Goal: Transaction & Acquisition: Purchase product/service

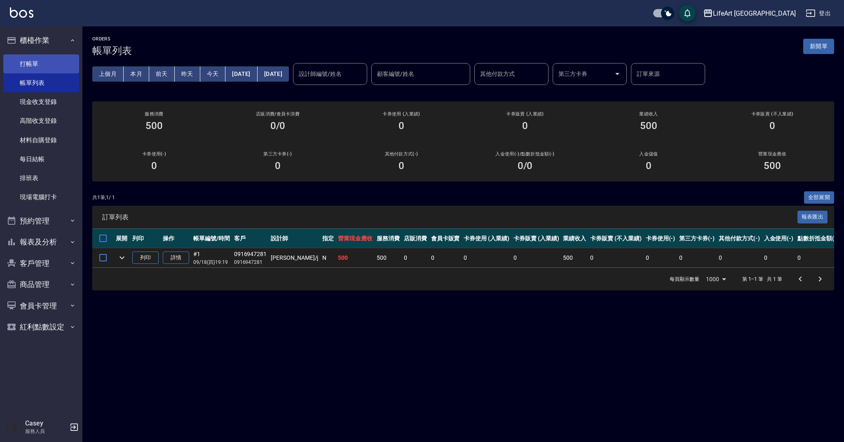
click at [34, 70] on link "打帳單" at bounding box center [41, 63] width 76 height 19
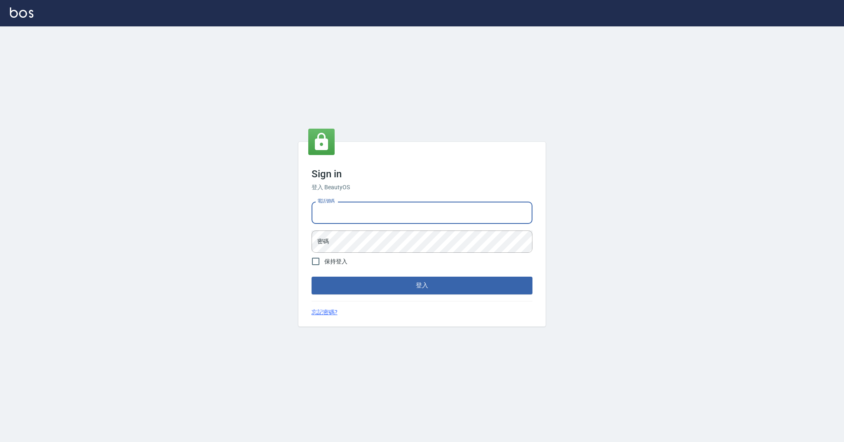
type input "0989368139"
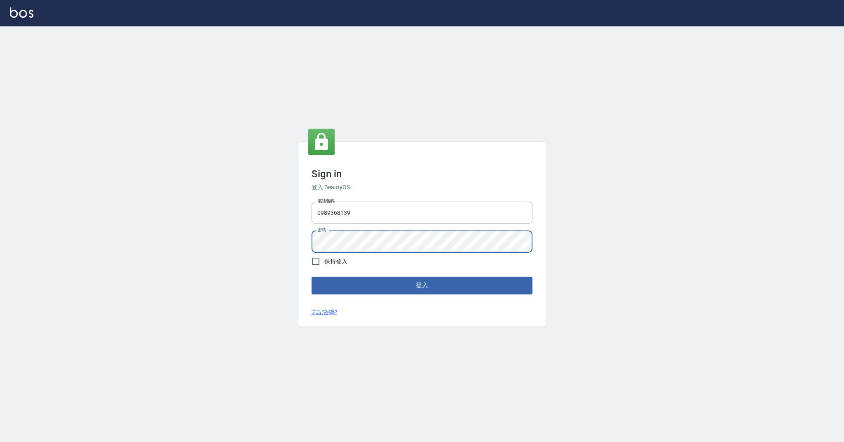
click at [381, 281] on button "登入" at bounding box center [421, 284] width 221 height 17
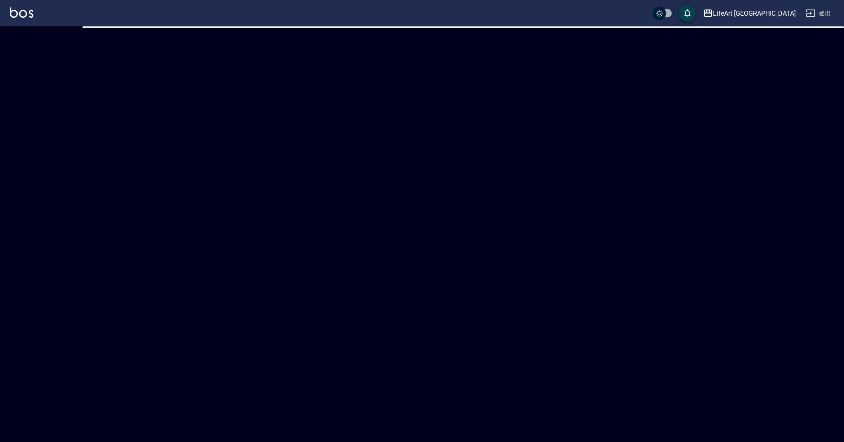
checkbox input "true"
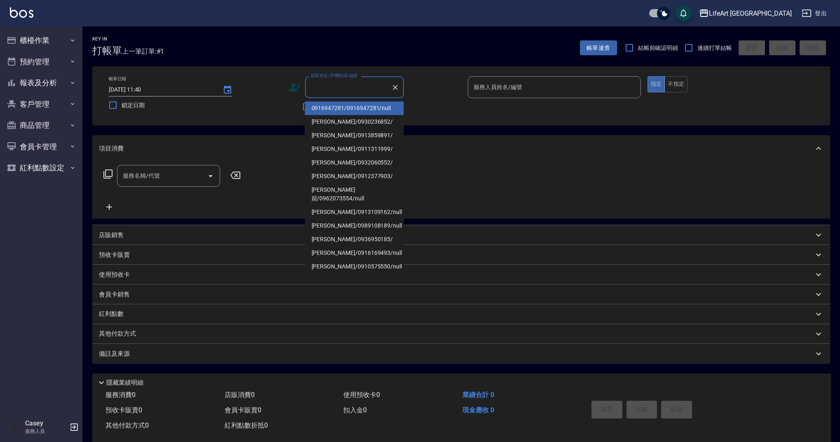
click at [353, 86] on input "顧客姓名/手機號碼/編號" at bounding box center [348, 87] width 79 height 14
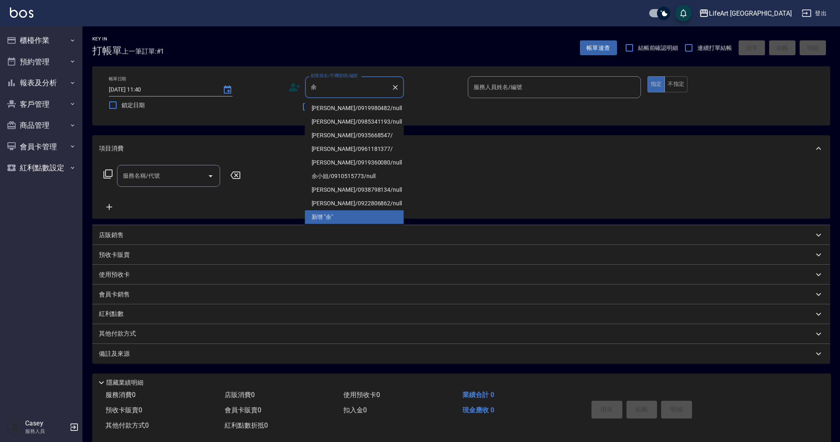
drag, startPoint x: 346, startPoint y: 102, endPoint x: 461, endPoint y: 92, distance: 114.6
click at [346, 102] on li "余明鍵/0919980482/null" at bounding box center [354, 108] width 99 height 14
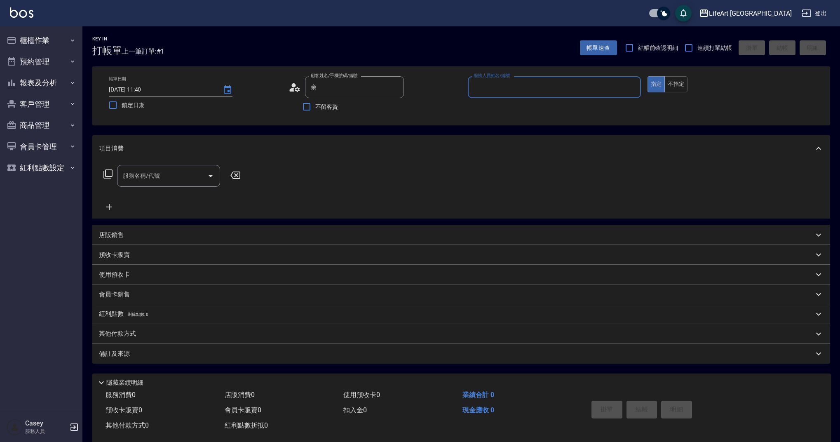
type input "余明鍵/0919980482/null"
type input "Finney-f"
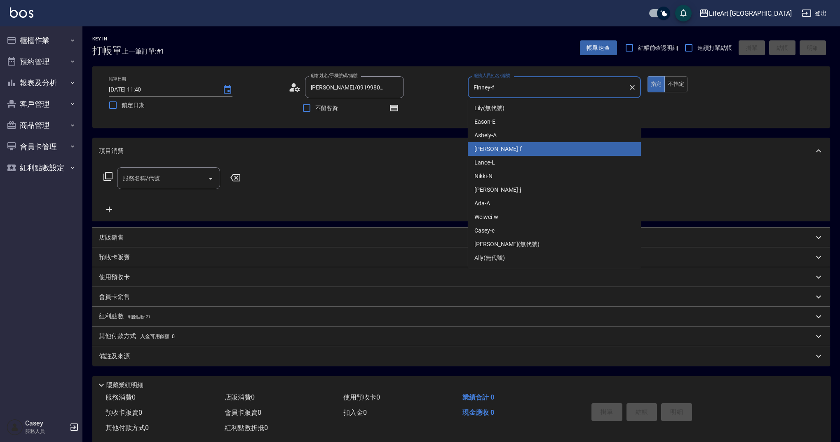
drag, startPoint x: 483, startPoint y: 101, endPoint x: 336, endPoint y: 143, distance: 152.8
click at [498, 87] on input "Finney-f" at bounding box center [547, 87] width 153 height 14
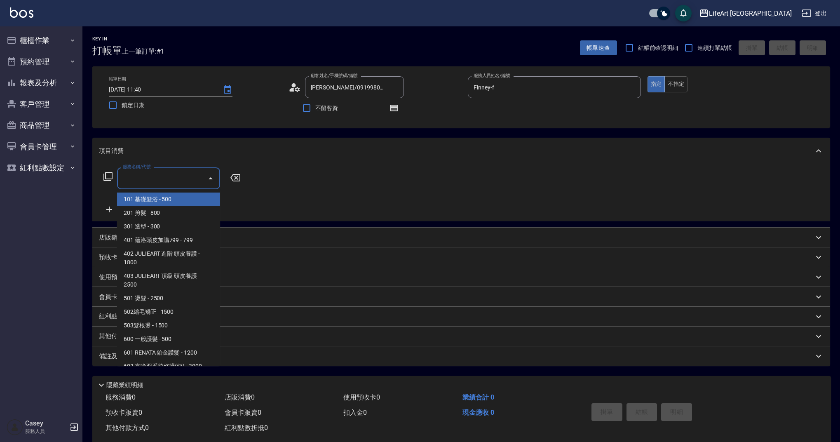
click at [174, 182] on input "服務名稱/代號" at bounding box center [162, 178] width 83 height 14
click at [169, 209] on span "201 剪髮 - 800" at bounding box center [168, 213] width 103 height 14
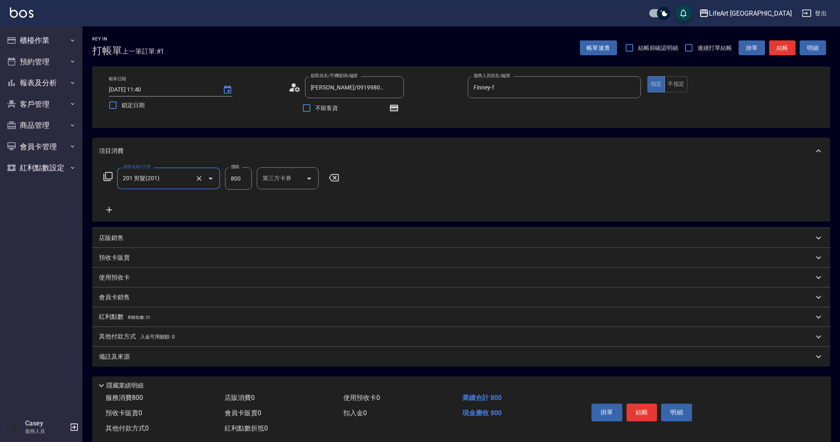
type input "201 剪髮(201)"
drag, startPoint x: 243, startPoint y: 179, endPoint x: 204, endPoint y: 178, distance: 38.7
click at [204, 178] on div "服務名稱/代號 201 剪髮(201) 服務名稱/代號 價格 800 價格 洗-1 洗-1 第三方卡券 第三方卡券" at bounding box center [248, 178] width 299 height 22
type input "945"
click at [325, 364] on div "備註及來源" at bounding box center [460, 356] width 737 height 20
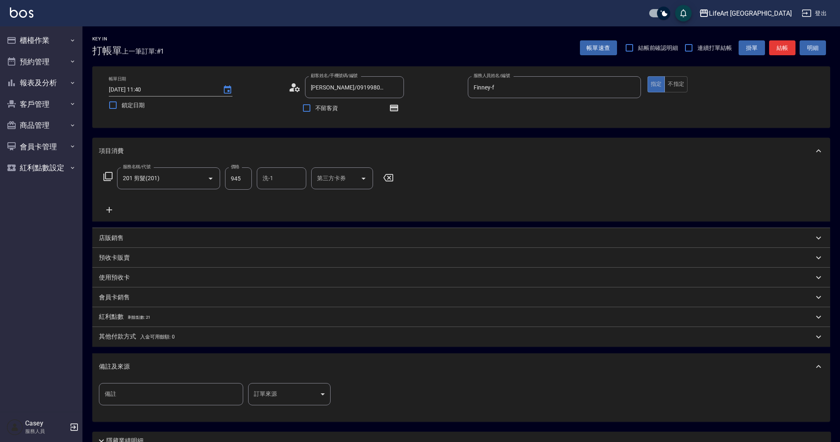
click at [306, 393] on body "LifeArt 蘆洲 登出 櫃檯作業 打帳單 帳單列表 現金收支登錄 高階收支登錄 材料自購登錄 每日結帳 排班表 現場電腦打卡 預約管理 預約管理 單日預約…" at bounding box center [420, 255] width 840 height 511
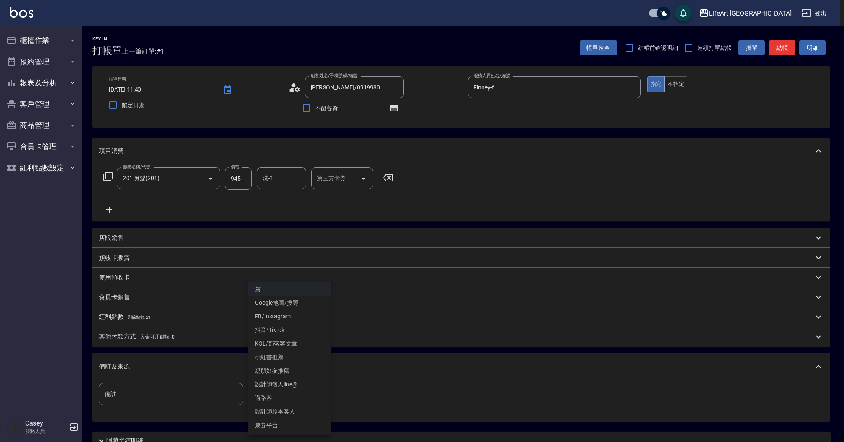
click at [303, 415] on li "設計師原本客人" at bounding box center [289, 412] width 82 height 14
type input "設計師原本客人"
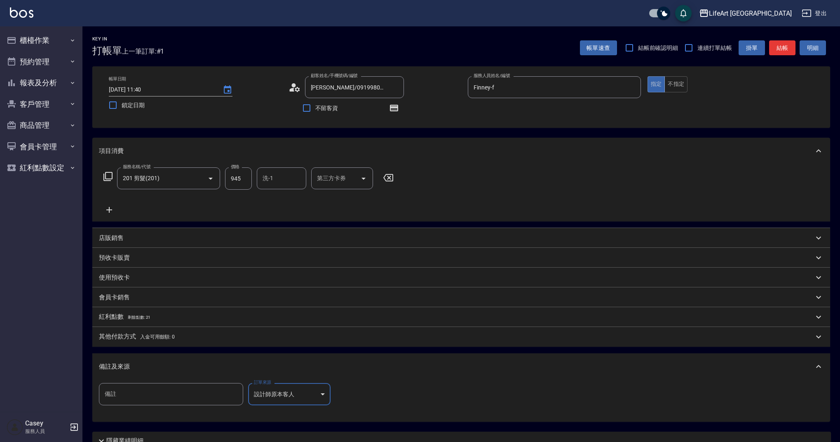
click at [373, 374] on div "備註及來源" at bounding box center [460, 366] width 737 height 26
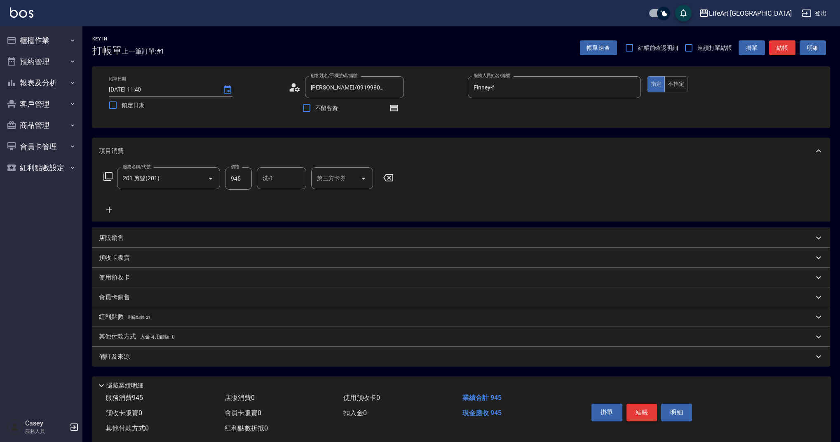
click at [646, 408] on button "結帳" at bounding box center [641, 411] width 31 height 17
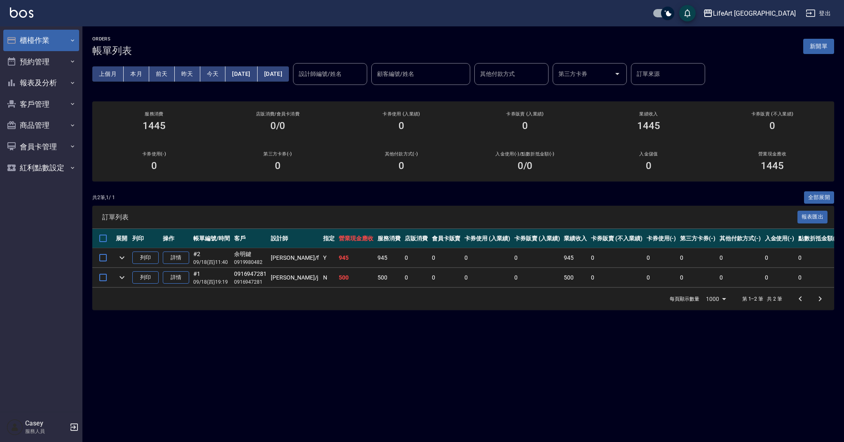
click at [50, 41] on button "櫃檯作業" at bounding box center [41, 40] width 76 height 21
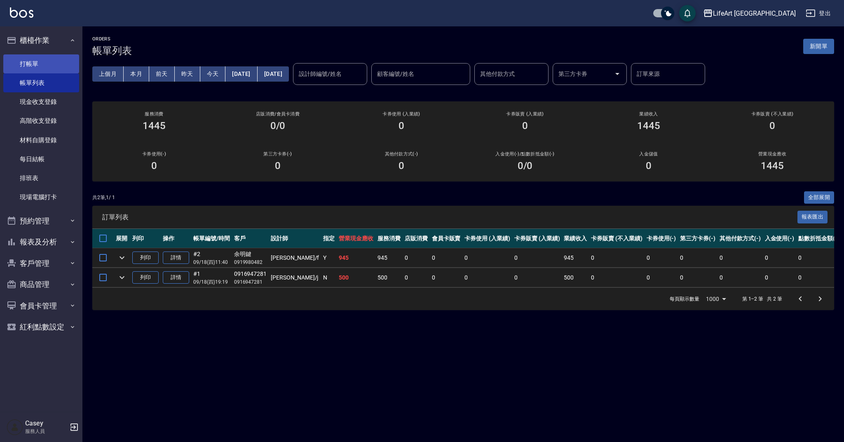
click at [55, 65] on link "打帳單" at bounding box center [41, 63] width 76 height 19
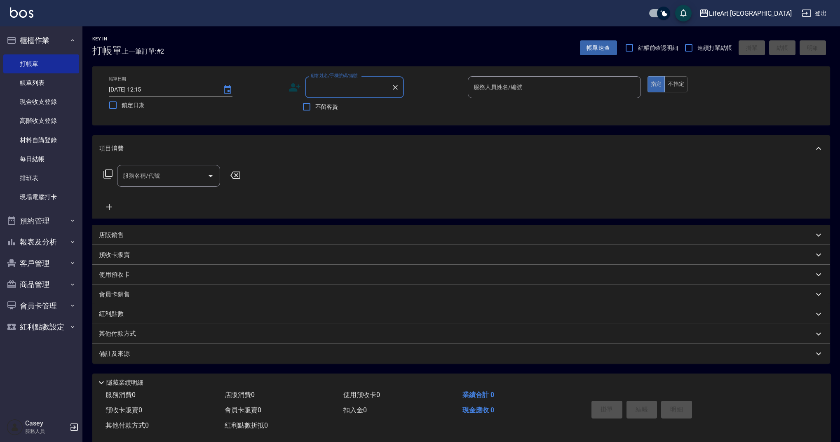
click at [337, 90] on input "顧客姓名/手機號碼/編號" at bounding box center [348, 87] width 79 height 14
click at [356, 111] on li "賴育璿/0988863393/null" at bounding box center [354, 108] width 99 height 14
type input "賴育璿/0988863393/null"
type input "Weiwei-w"
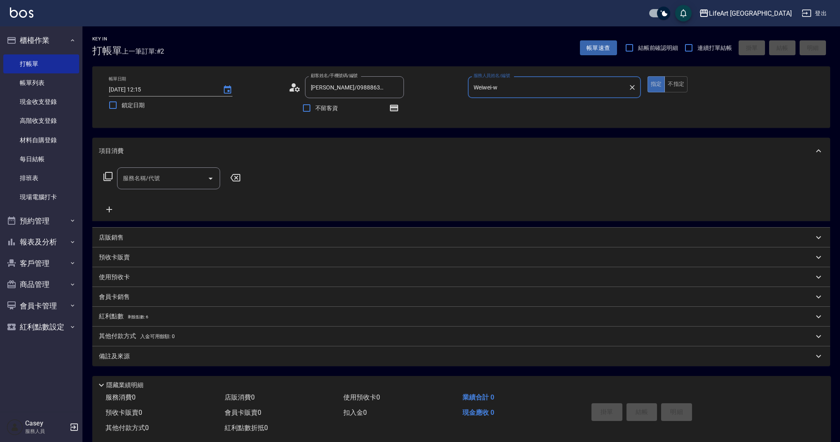
click at [292, 89] on icon at bounding box center [291, 90] width 5 height 4
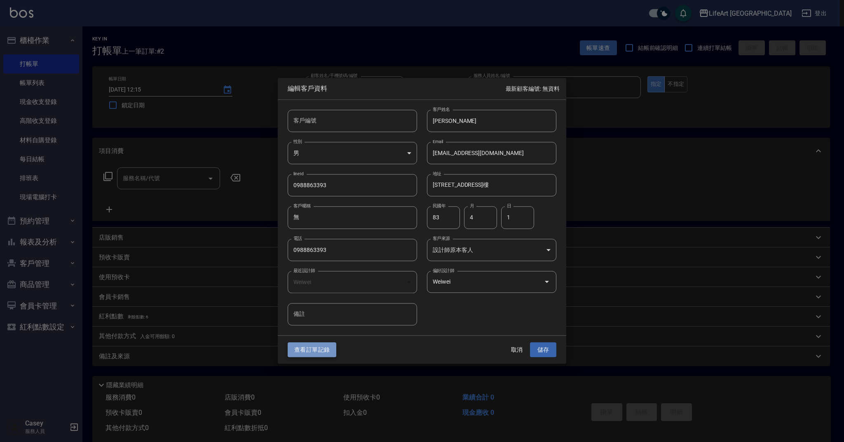
click at [299, 354] on button "查看訂單記錄" at bounding box center [312, 349] width 49 height 15
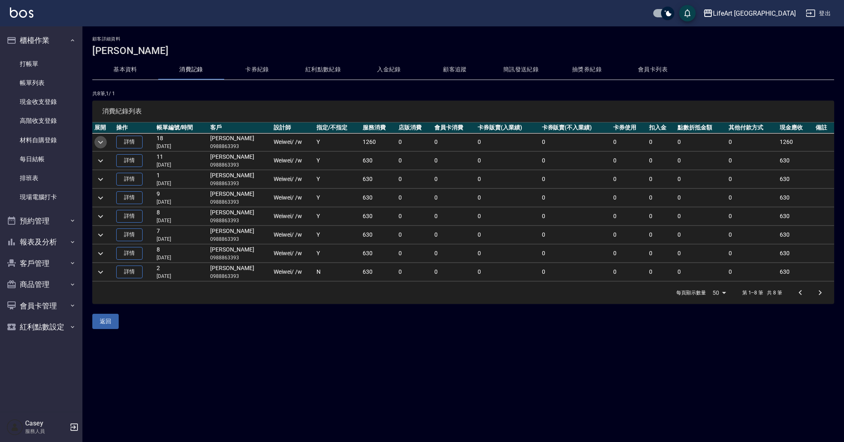
click at [101, 143] on icon "expand row" at bounding box center [100, 141] width 5 height 3
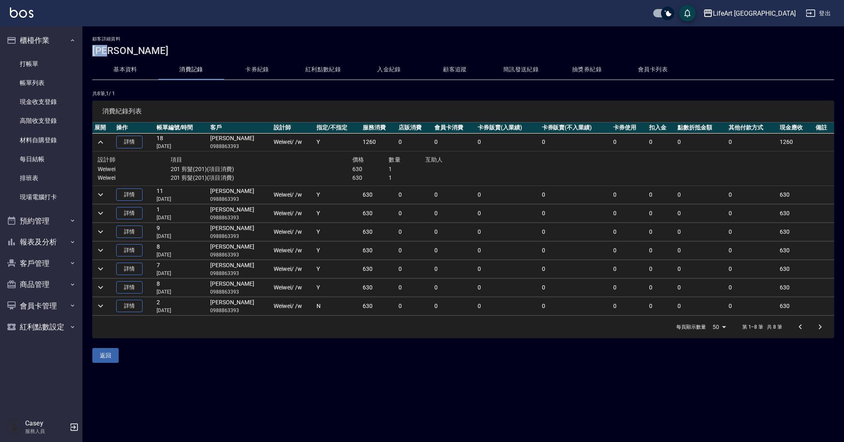
drag, startPoint x: 120, startPoint y: 48, endPoint x: 87, endPoint y: 49, distance: 33.8
click at [87, 49] on div "顧客詳細資料 賴育璿 基本資料 消費記錄 卡券紀錄 紅利點數紀錄 入金紀錄 顧客追蹤 簡訊發送紀錄 抽獎券紀錄 會員卡列表 共 8 筆, 1 / 1 消費紀錄…" at bounding box center [462, 199] width 761 height 326
click at [56, 61] on link "打帳單" at bounding box center [41, 63] width 76 height 19
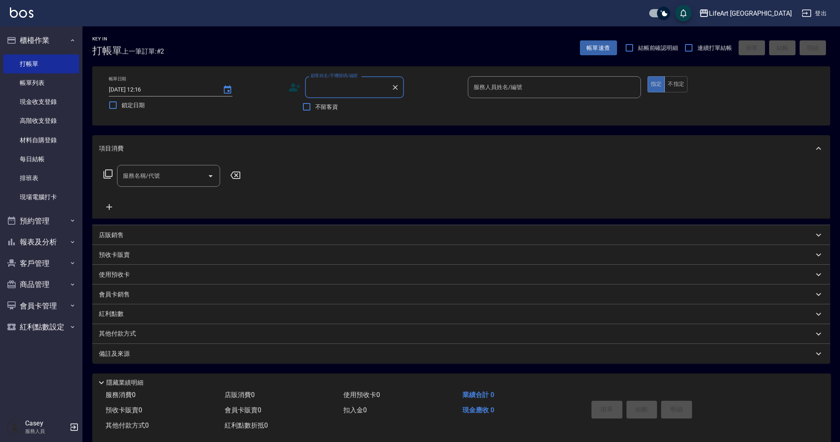
click at [340, 92] on input "顧客姓名/手機號碼/編號" at bounding box center [348, 87] width 79 height 14
click at [337, 85] on input "顧客姓名/手機號碼/編號" at bounding box center [348, 87] width 79 height 14
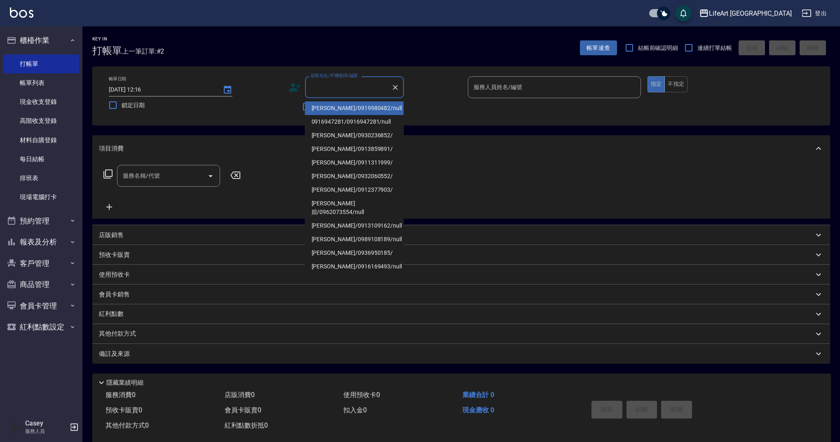
click at [337, 85] on input "顧客姓名/手機號碼/編號" at bounding box center [348, 87] width 79 height 14
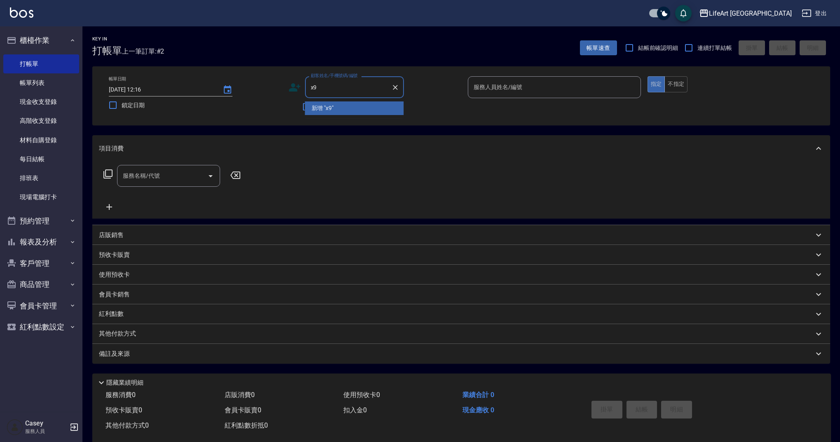
type input "x"
click at [328, 105] on li "賴育璿/0988863393/null" at bounding box center [354, 108] width 99 height 14
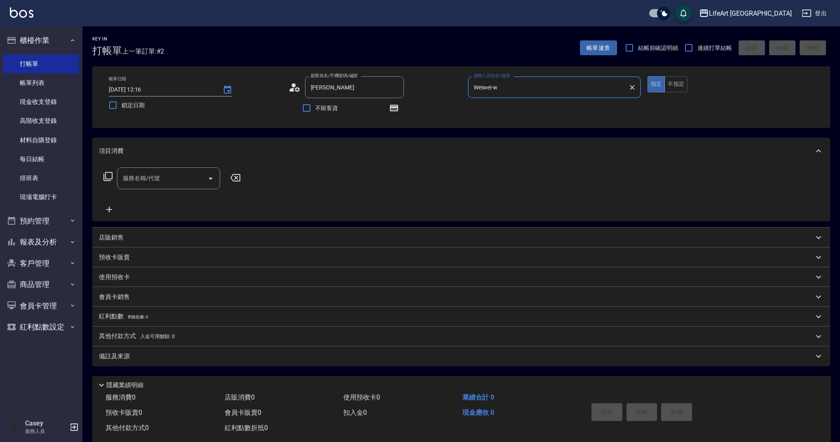
type input "賴育璿/0988863393/null"
type input "Weiwei-w"
click at [393, 111] on icon "button" at bounding box center [394, 108] width 8 height 7
click at [151, 175] on input "服務名稱/代號" at bounding box center [162, 178] width 83 height 14
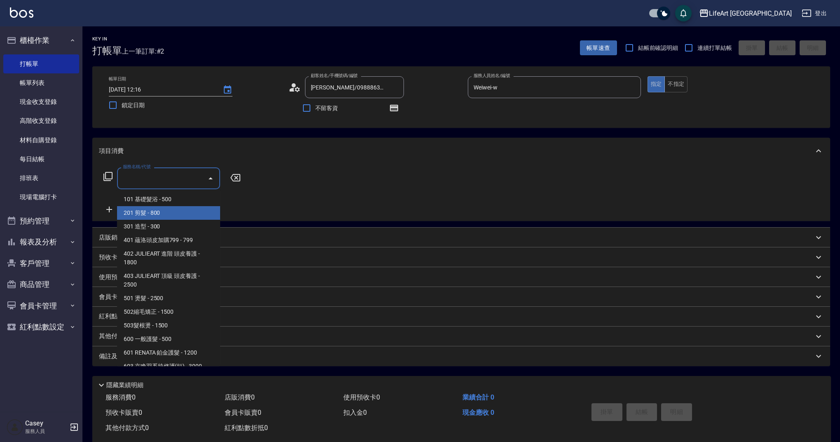
click at [159, 211] on span "201 剪髮 - 800" at bounding box center [168, 213] width 103 height 14
type input "201 剪髮(201)"
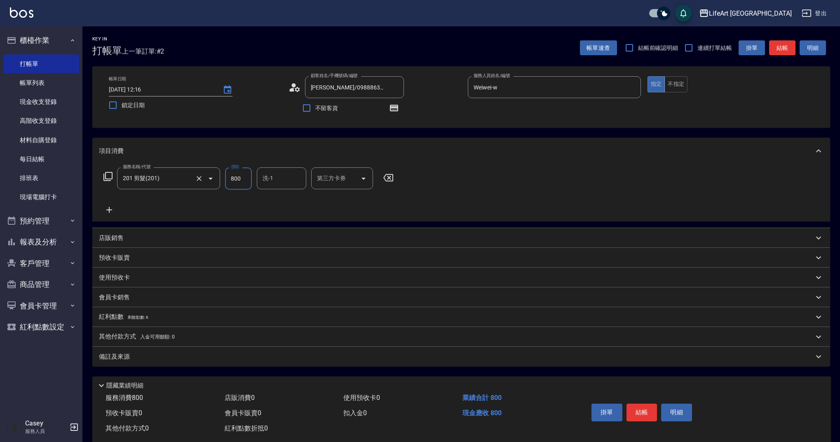
drag, startPoint x: 243, startPoint y: 179, endPoint x: 213, endPoint y: 176, distance: 29.8
click at [213, 176] on div "服務名稱/代號 201 剪髮(201) 服務名稱/代號 價格 800 價格 洗-1 洗-1 第三方卡券 第三方卡券" at bounding box center [248, 178] width 299 height 22
type input "630"
click at [230, 365] on div "備註及來源" at bounding box center [460, 356] width 737 height 20
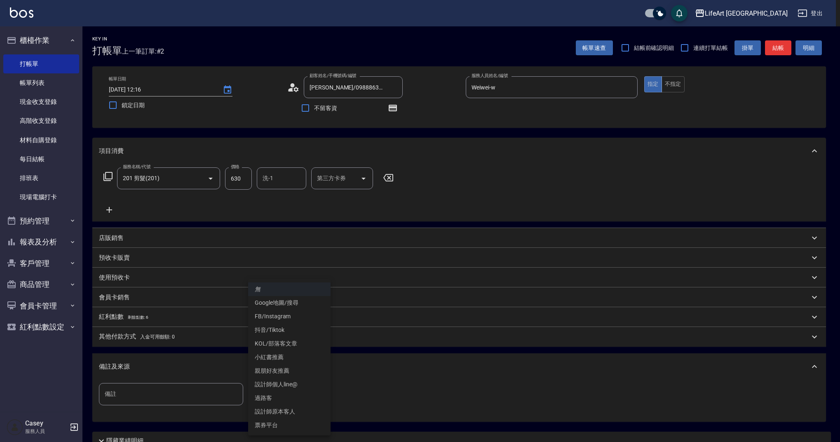
click at [262, 392] on body "LifeArt 蘆洲 登出 櫃檯作業 打帳單 帳單列表 現金收支登錄 高階收支登錄 材料自購登錄 每日結帳 排班表 現場電腦打卡 預約管理 預約管理 單日預約…" at bounding box center [420, 255] width 840 height 511
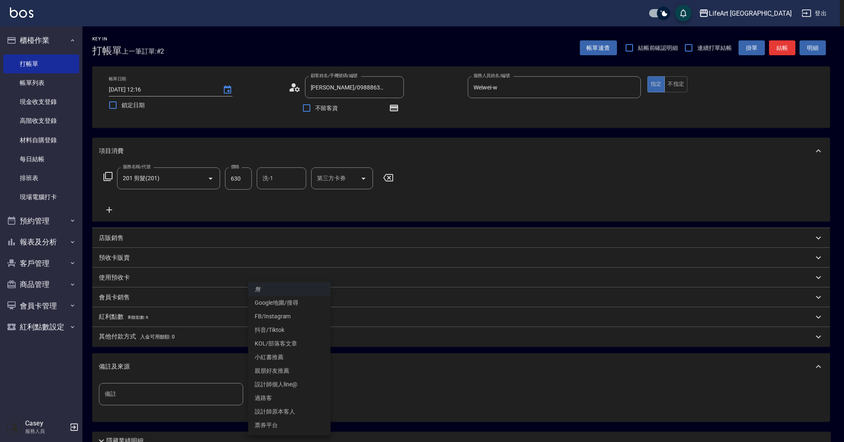
click at [306, 411] on li "設計師原本客人" at bounding box center [289, 412] width 82 height 14
type input "設計師原本客人"
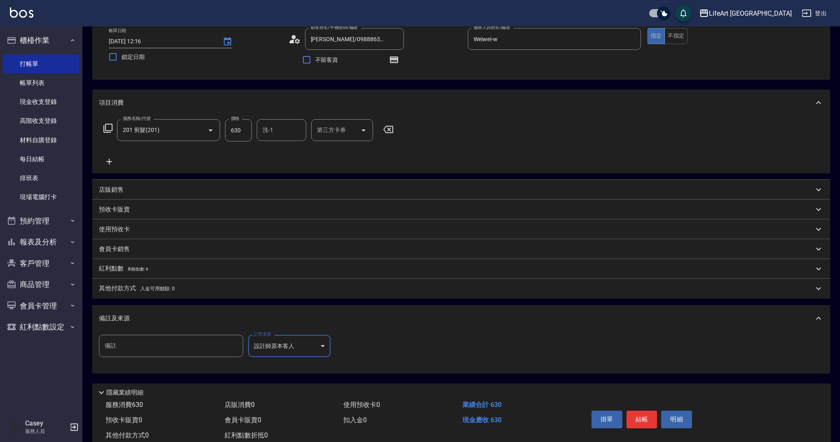
scroll to position [73, 0]
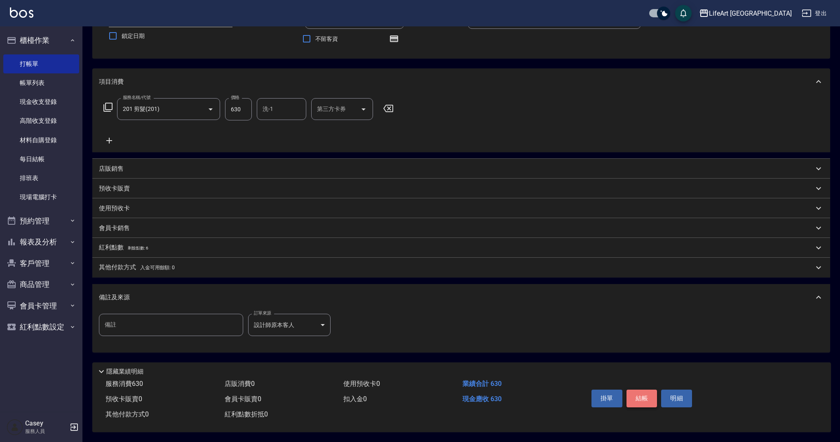
click at [638, 396] on button "結帳" at bounding box center [641, 397] width 31 height 17
